Goal: Transaction & Acquisition: Purchase product/service

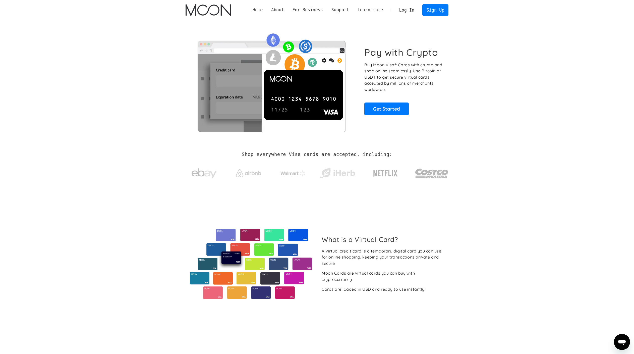
click at [400, 11] on link "Log In" at bounding box center [407, 10] width 24 height 11
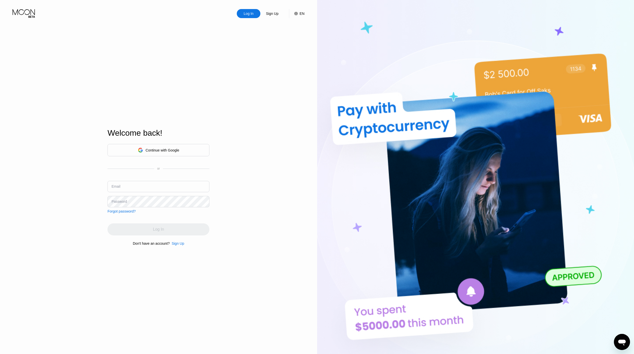
click at [165, 194] on div "Email" at bounding box center [158, 188] width 102 height 15
click at [190, 188] on input "text" at bounding box center [158, 186] width 102 height 11
type input "[EMAIL_ADDRESS][DOMAIN_NAME]"
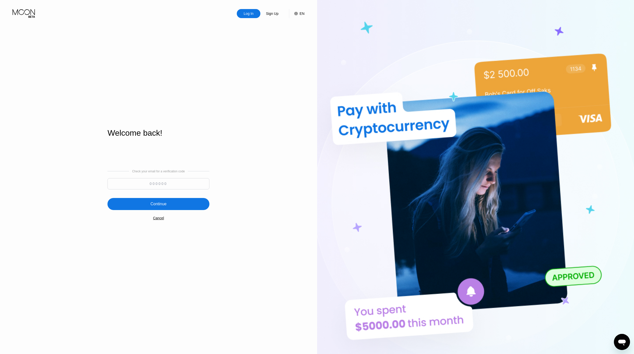
click at [190, 188] on input at bounding box center [158, 183] width 102 height 11
paste input "263072"
type input "263072"
click at [200, 205] on div "Continue" at bounding box center [158, 204] width 102 height 12
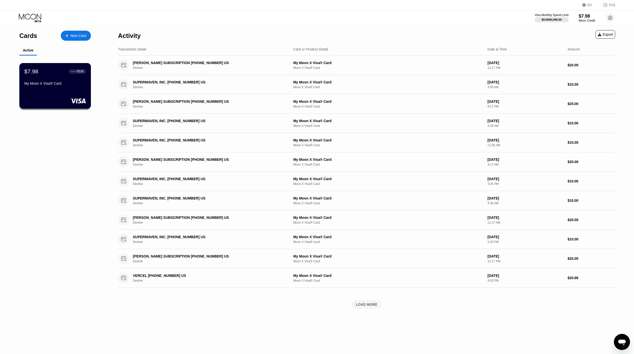
click at [75, 90] on div "$7.98 ● ● ● ● 6536 My Moon X Visa® Card" at bounding box center [55, 85] width 72 height 45
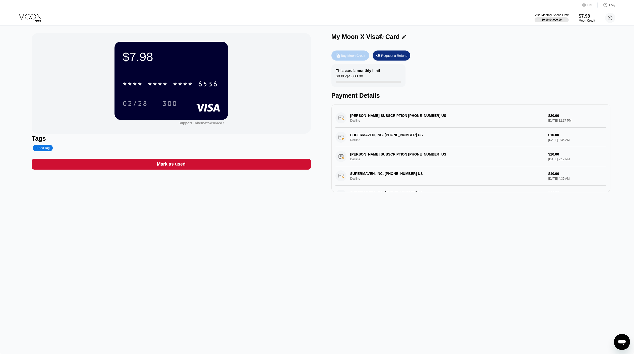
click at [351, 55] on div "Buy Moon Credit" at bounding box center [353, 55] width 24 height 4
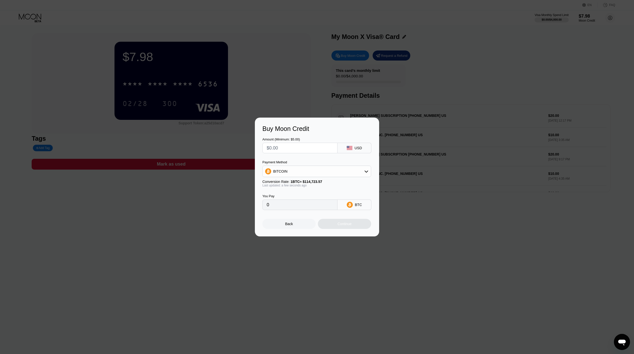
click at [323, 175] on div "BITCOIN" at bounding box center [317, 171] width 108 height 10
click at [311, 205] on div "USDC on Polygon" at bounding box center [317, 207] width 106 height 10
click at [310, 141] on div "Amount (Minimum: $5.00)" at bounding box center [299, 139] width 75 height 4
click at [312, 146] on input "text" at bounding box center [300, 148] width 67 height 10
type input "$6"
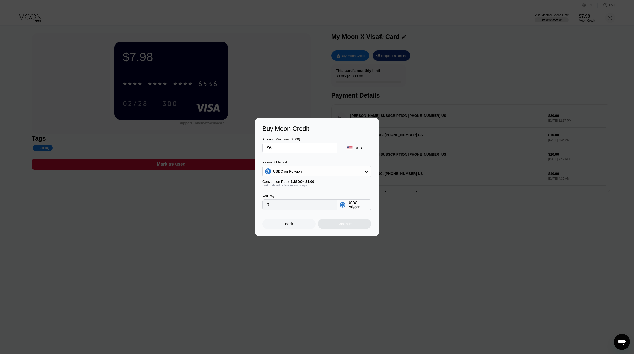
type input "6.00000000"
type input "$60"
type input "60.00000000"
type input "$60"
click at [347, 226] on div "Continue" at bounding box center [344, 224] width 53 height 10
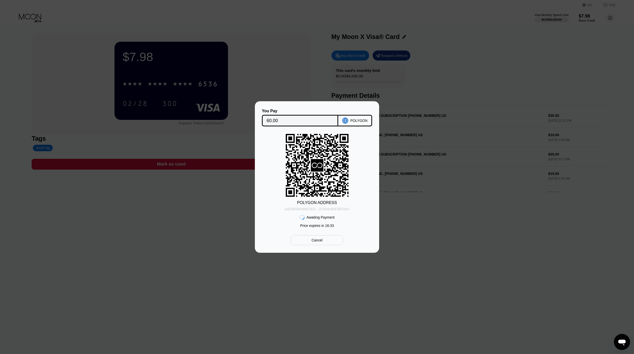
click at [327, 207] on div "0xE88580AB6C823...2C834cB4F9E03e3" at bounding box center [317, 209] width 65 height 4
click at [621, 340] on icon "Open messaging window" at bounding box center [622, 342] width 8 height 6
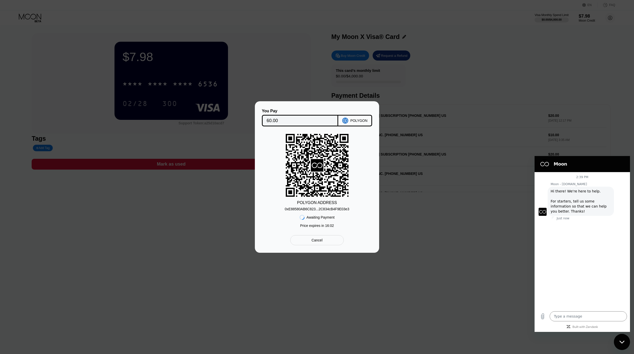
type textarea "x"
click at [576, 313] on textarea at bounding box center [588, 316] width 77 height 10
click at [576, 238] on input "Description" at bounding box center [587, 236] width 70 height 11
paste input "[URL][DOMAIN_NAME]"
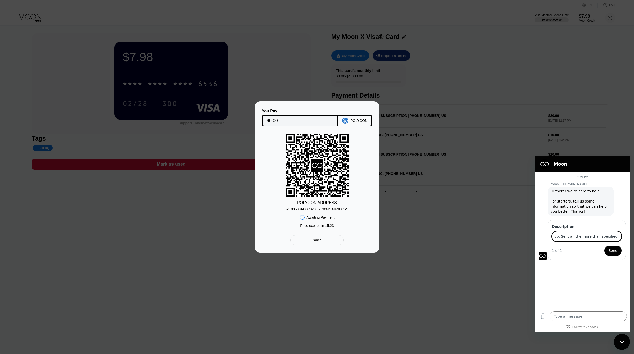
scroll to position [0, 330]
type input "Just transferred with USDC in polygon. Seems like paywithmoon isn't picking it …"
click at [604, 246] on button "Send" at bounding box center [612, 251] width 17 height 10
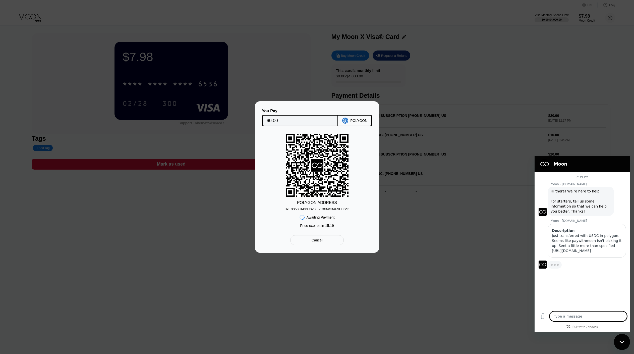
type textarea "x"
